Goal: Information Seeking & Learning: Understand process/instructions

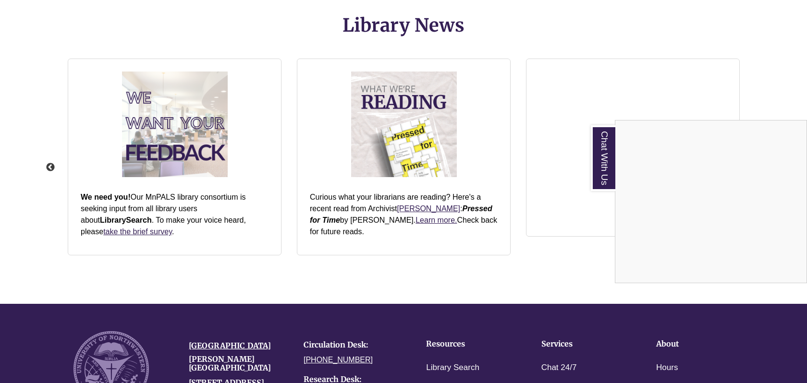
scroll to position [1115, 0]
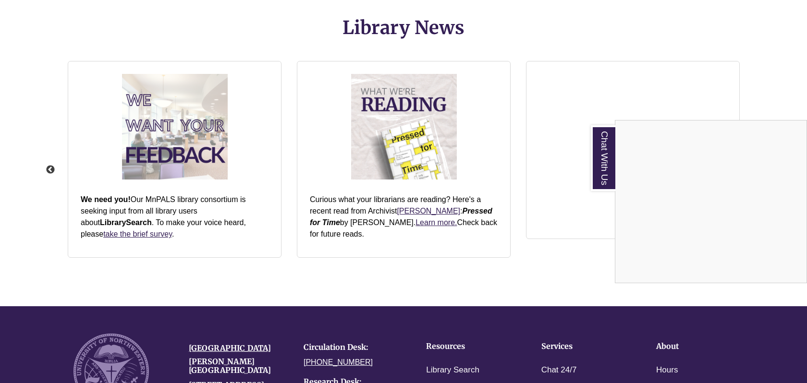
click at [279, 262] on div "Chat With Us" at bounding box center [403, 191] width 807 height 383
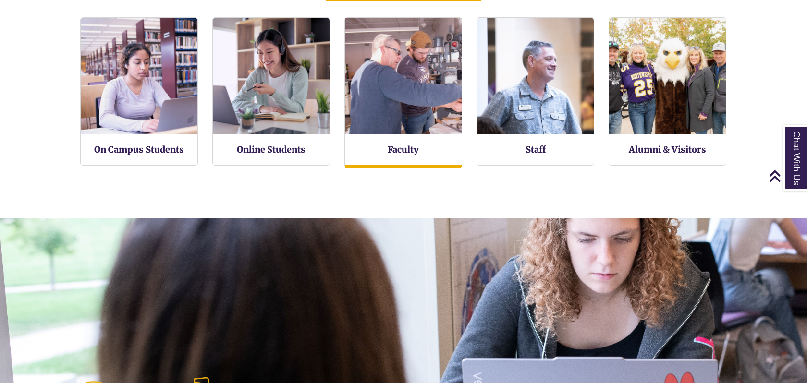
scroll to position [4, 5]
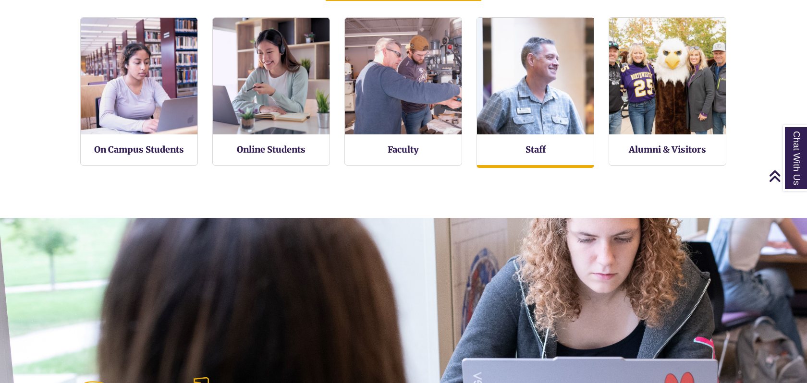
click at [539, 101] on img at bounding box center [535, 76] width 128 height 128
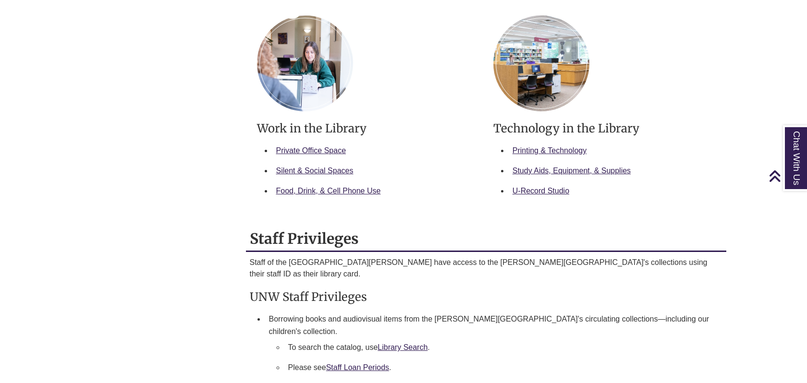
scroll to position [415, 0]
click at [546, 186] on link "U-Record Studio" at bounding box center [541, 190] width 57 height 8
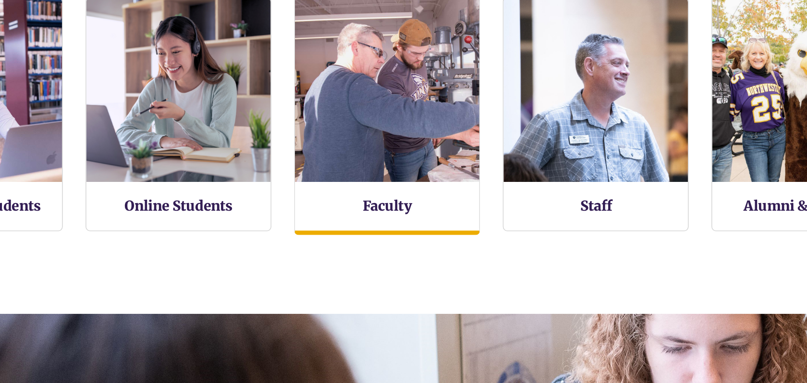
click at [429, 103] on img at bounding box center [403, 76] width 128 height 128
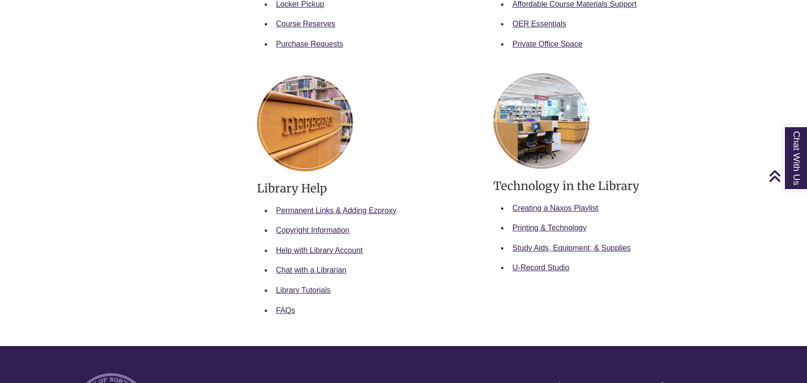
scroll to position [397, 0]
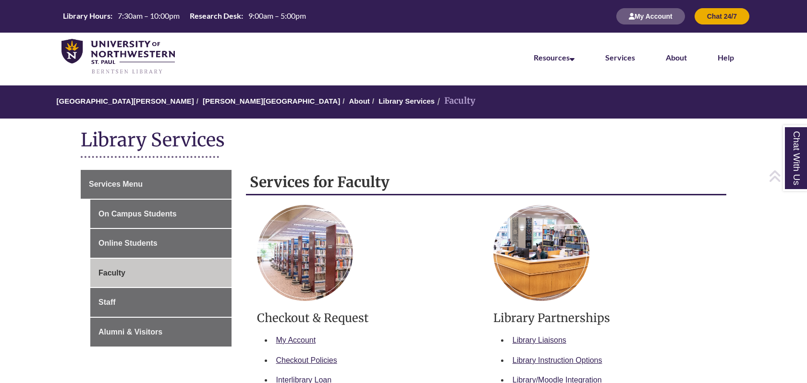
scroll to position [397, 0]
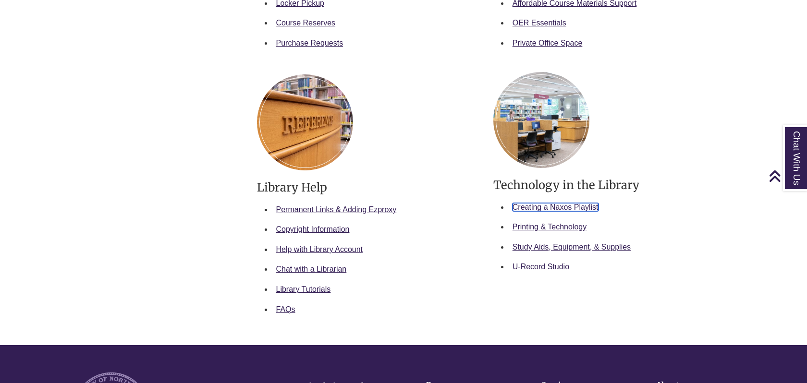
click at [539, 206] on link "Creating a Naxos Playlist" at bounding box center [556, 207] width 86 height 8
